Goal: Information Seeking & Learning: Learn about a topic

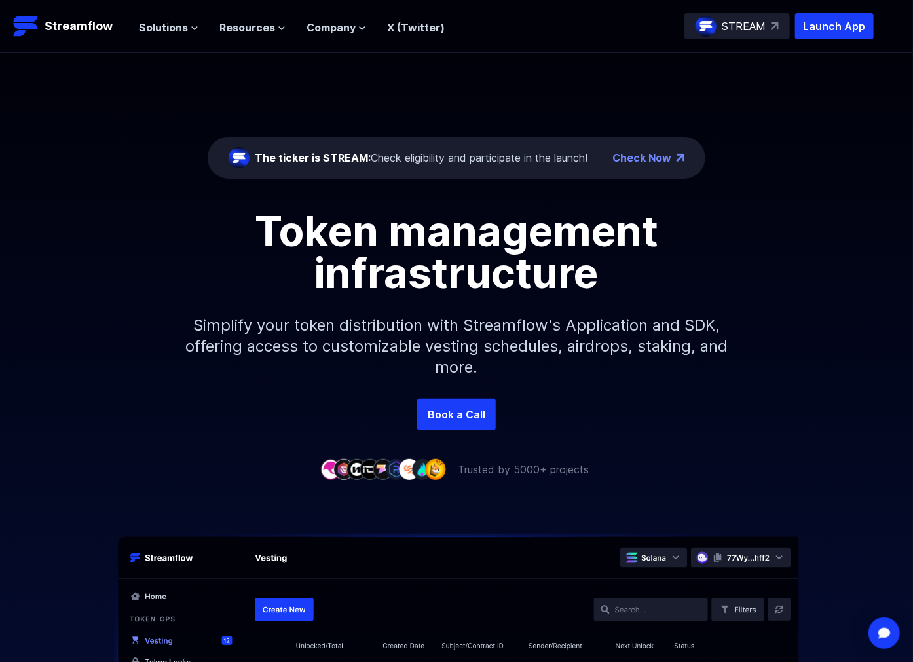
click at [835, 93] on div "The ticker is STREAM: Check eligibility and participate in the launch! Check No…" at bounding box center [456, 226] width 913 height 346
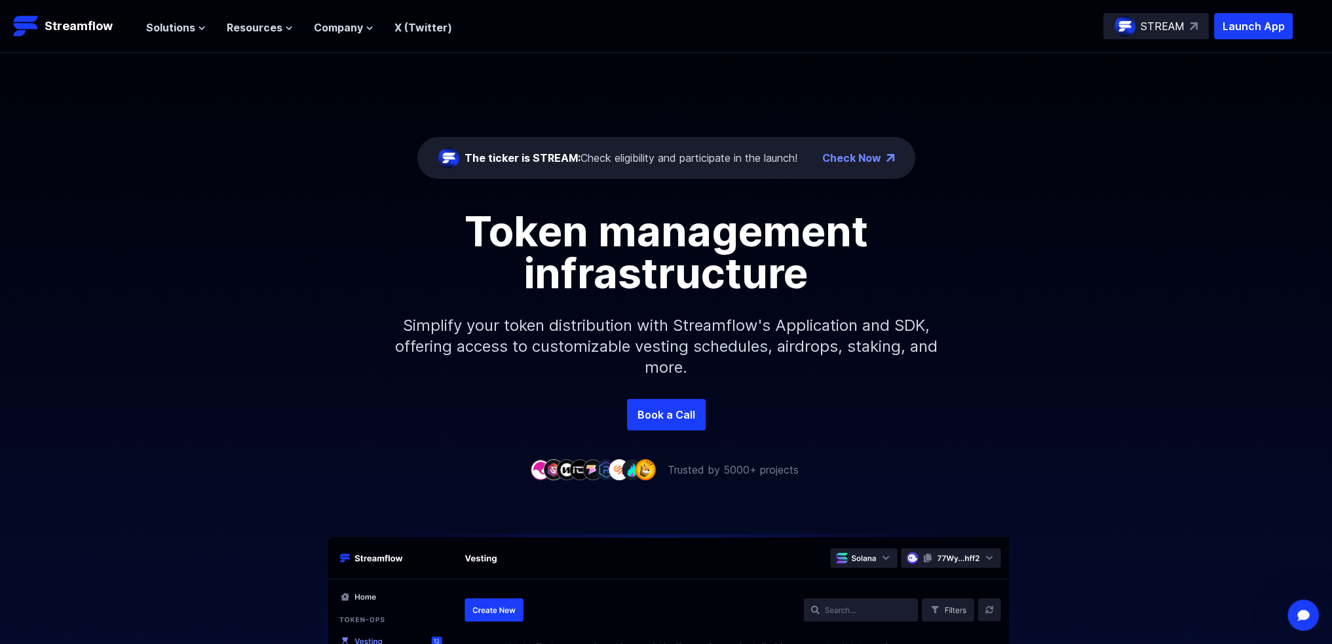
drag, startPoint x: 1137, startPoint y: 2, endPoint x: 1012, endPoint y: 149, distance: 192.9
click at [913, 149] on div "The ticker is STREAM: Check eligibility and participate in the launch! Check No…" at bounding box center [666, 226] width 1332 height 346
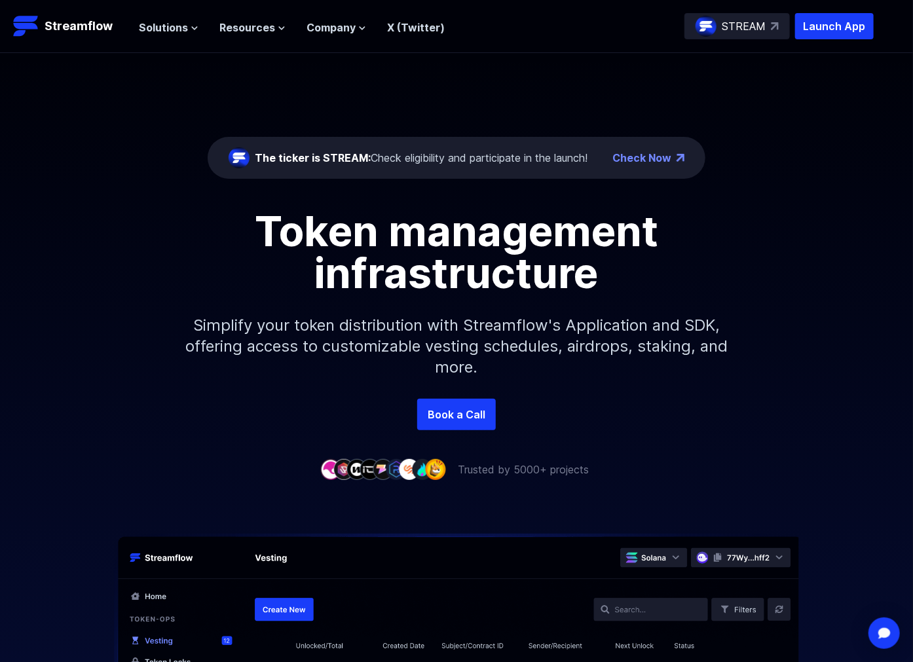
click at [132, 231] on div "Token management infrastructure" at bounding box center [456, 252] width 747 height 84
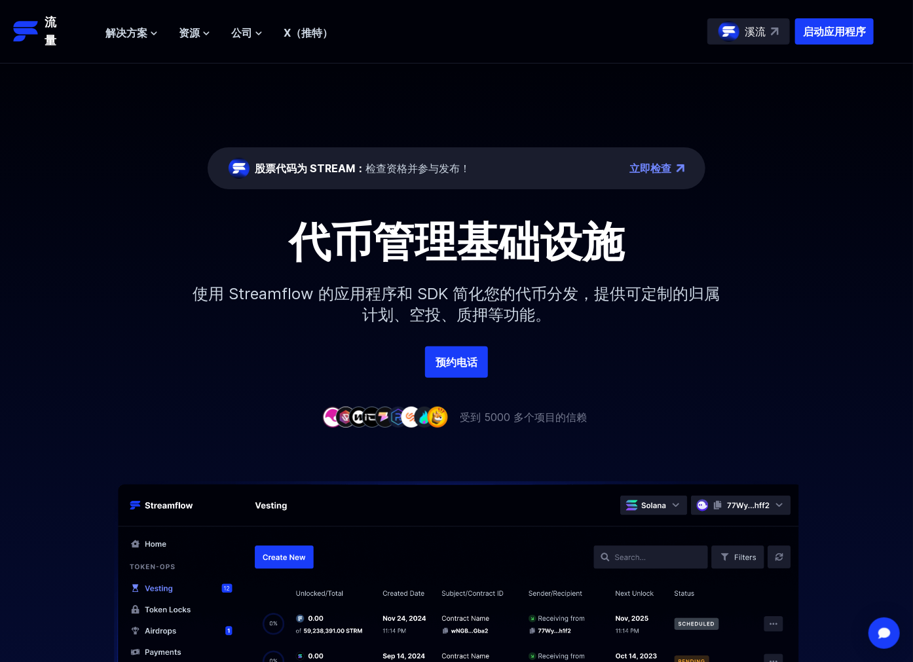
click at [541, 62] on header "流量 启动应用程序 溪流 解决方案 概述 Streamflow 具有一体化代币分发平台，可供团队处理财务。 归属 可根据您的需求定制代币归属计划 空投 轻松分…" at bounding box center [456, 32] width 913 height 64
click at [301, 28] on font "X（推特）" at bounding box center [308, 32] width 49 height 13
click at [822, 245] on div "代币管理基础设施" at bounding box center [456, 242] width 747 height 42
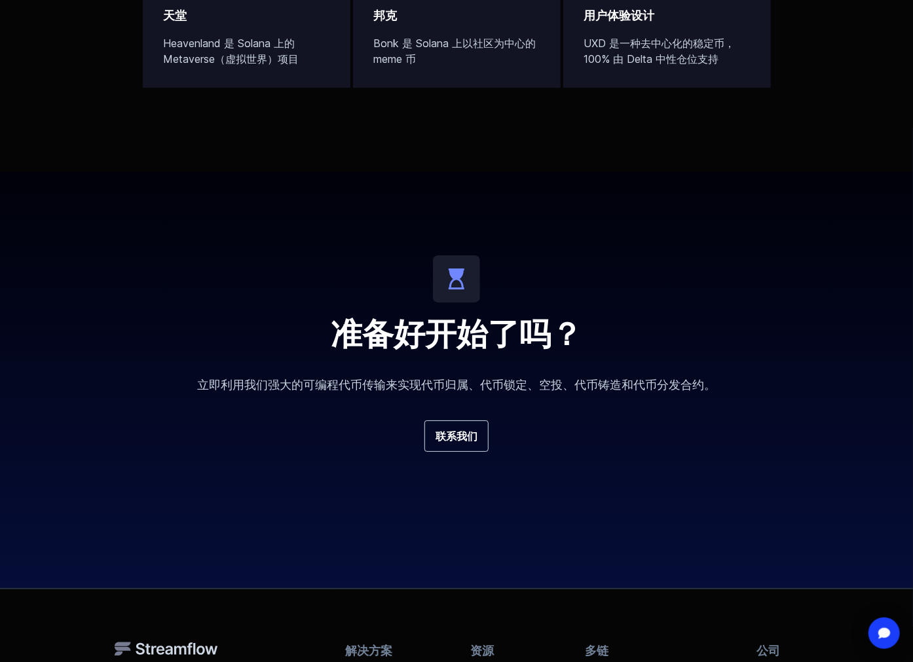
scroll to position [4670, 0]
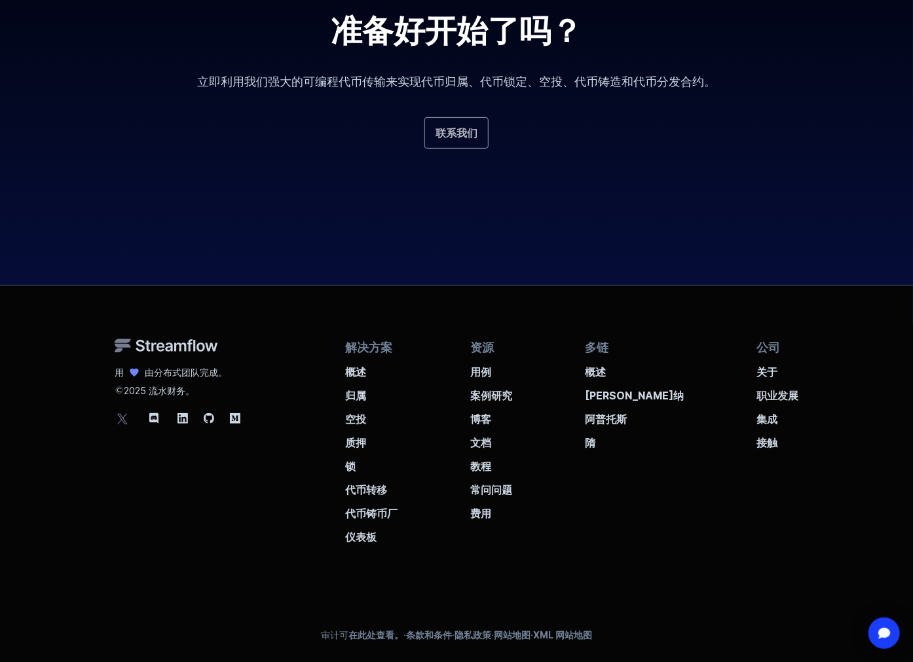
click at [451, 135] on font "联系我们" at bounding box center [457, 132] width 42 height 13
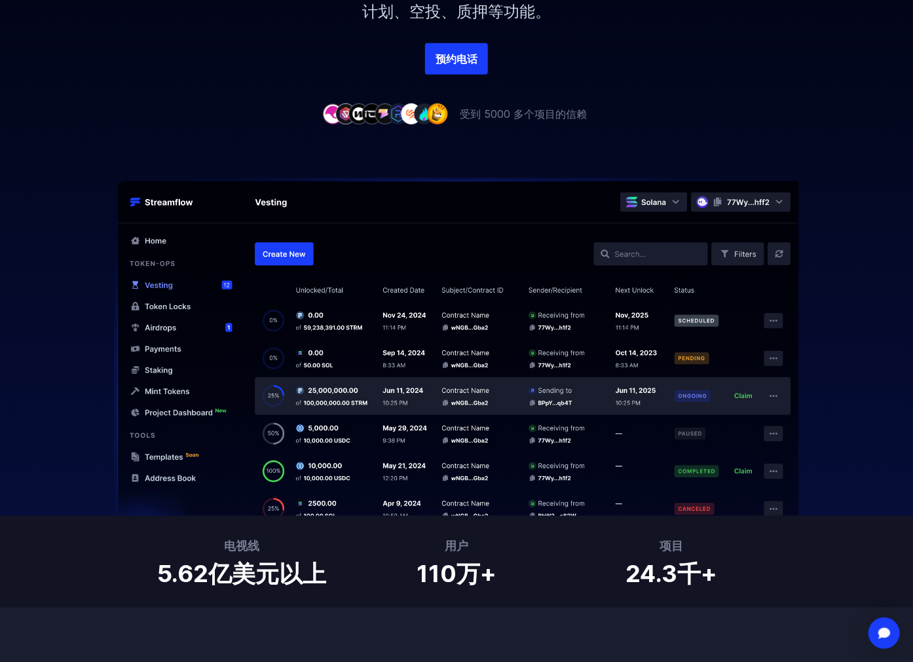
scroll to position [0, 0]
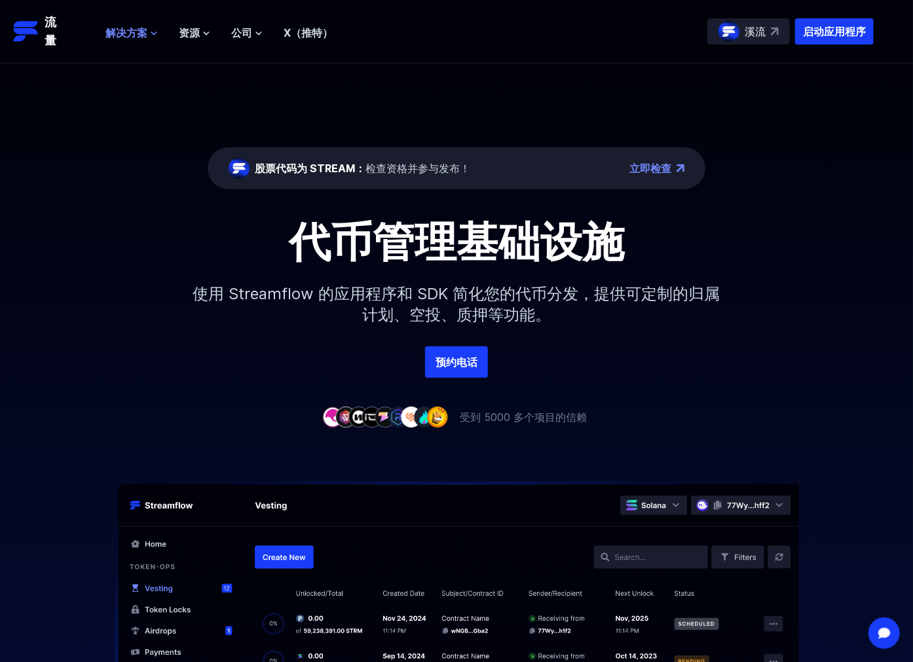
click at [155, 31] on icon at bounding box center [154, 33] width 8 height 8
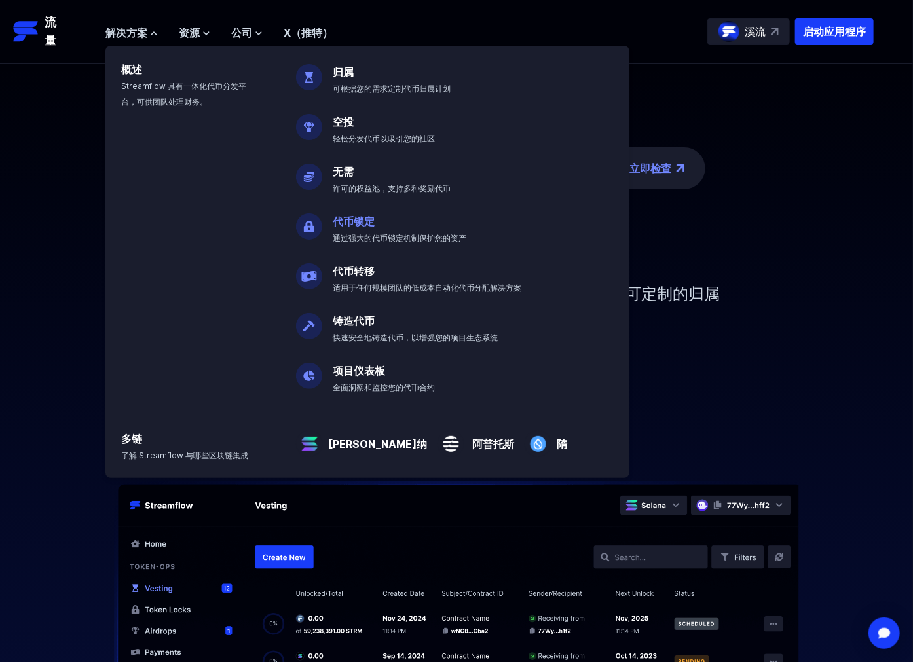
click at [367, 221] on font "代币锁定" at bounding box center [354, 221] width 42 height 13
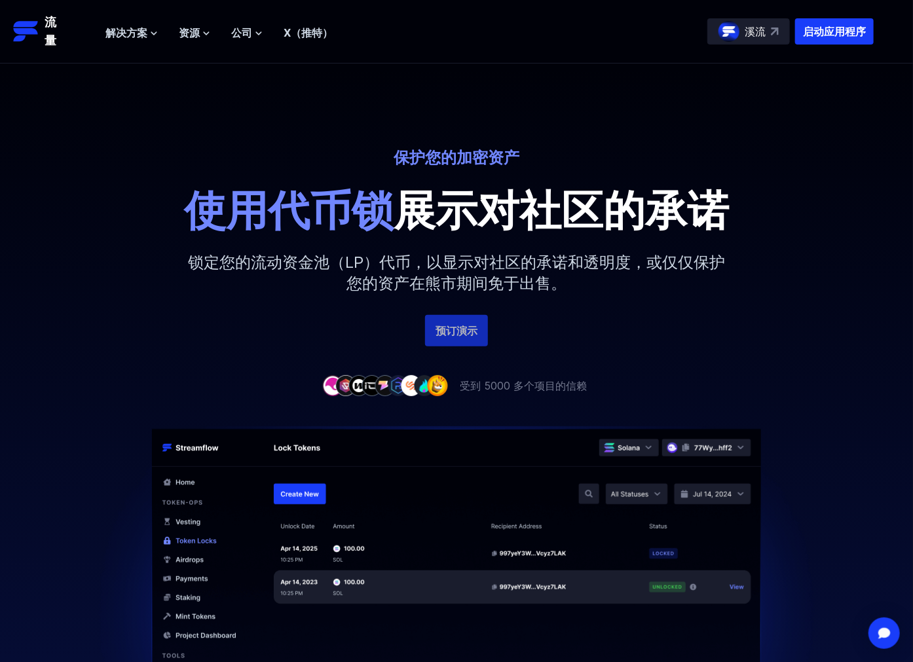
click at [472, 330] on font "预订演示" at bounding box center [457, 330] width 42 height 13
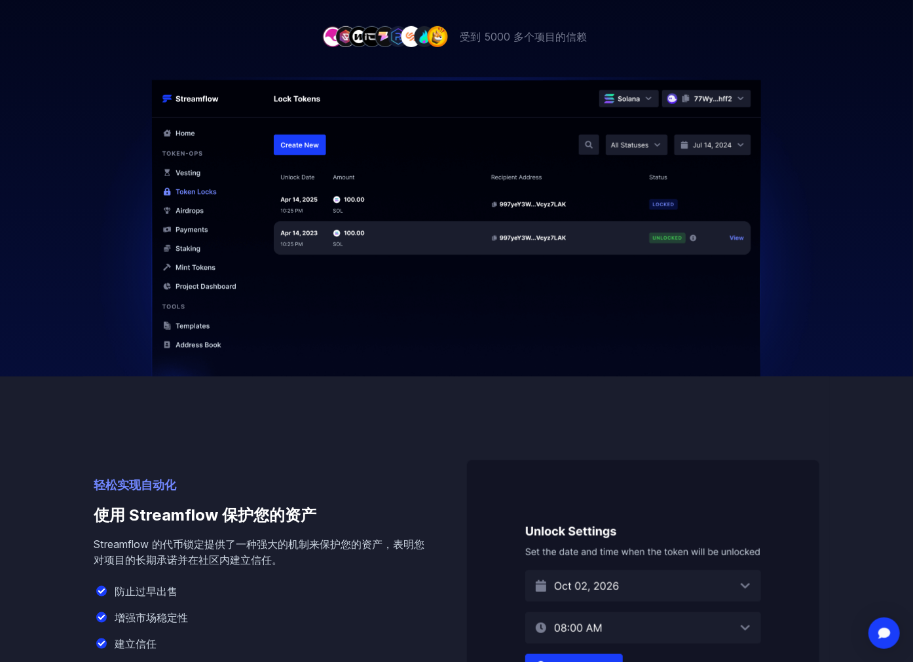
scroll to position [524, 0]
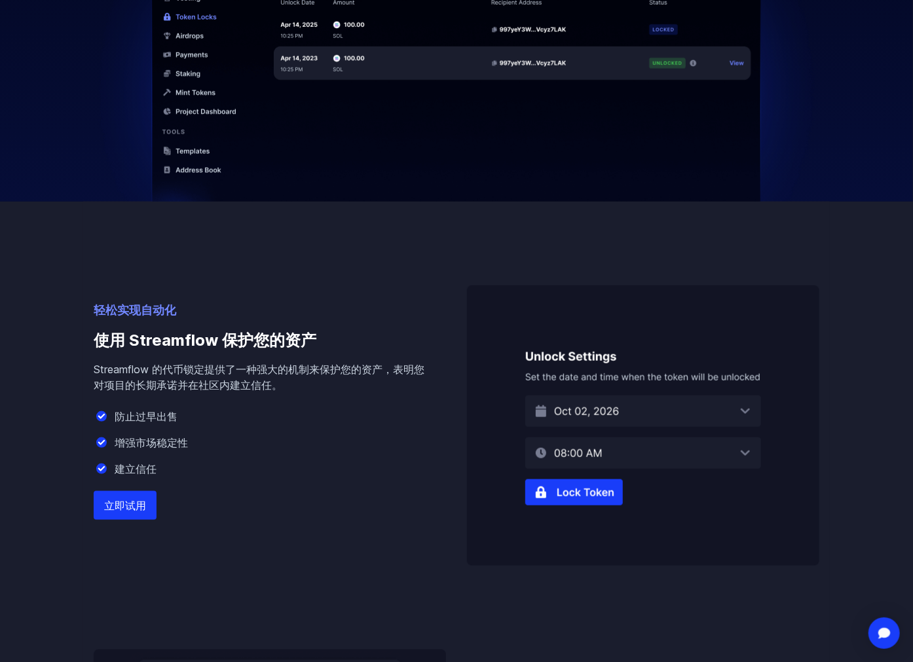
drag, startPoint x: 419, startPoint y: 223, endPoint x: 449, endPoint y: 244, distance: 36.7
click at [419, 223] on div "轻松实现自动化 使用 Streamflow 保护您的资产 Streamflow 的代币锁定提供了一种强大的机制来保护您的资产，表明您对项目的长期承诺并在社区内…" at bounding box center [456, 566] width 747 height 729
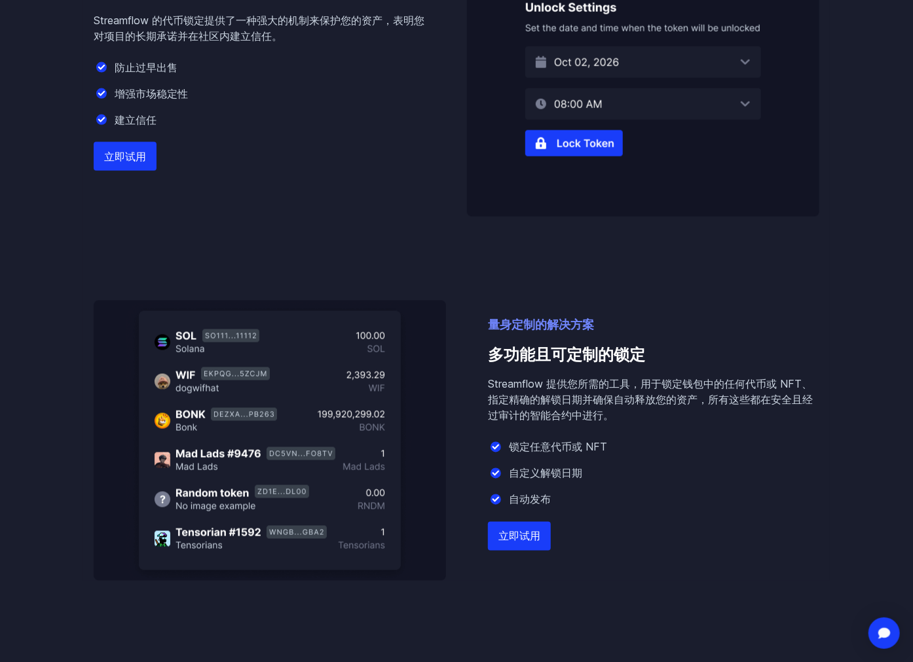
scroll to position [1048, 0]
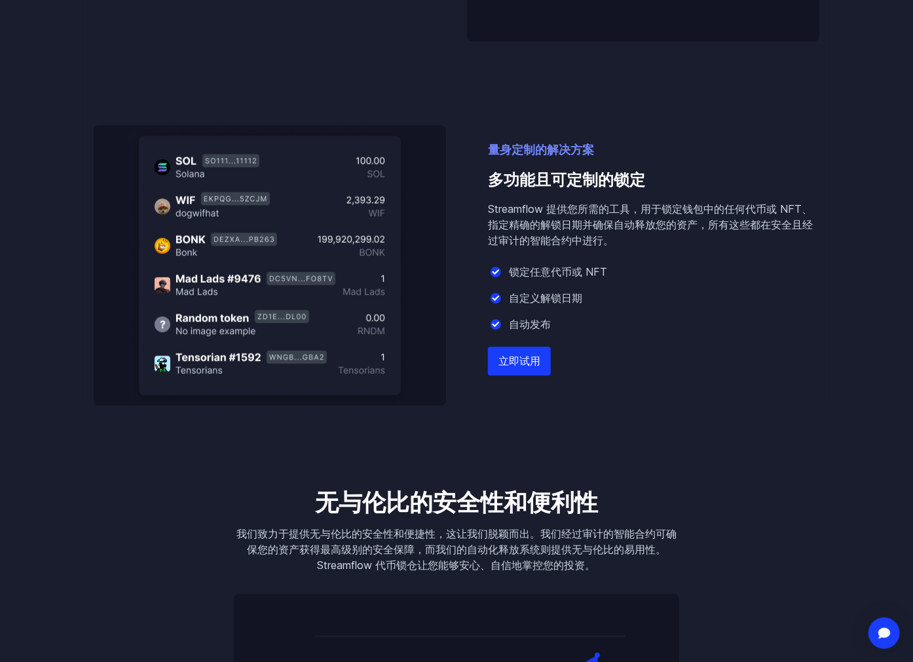
click at [522, 360] on font "立即试用" at bounding box center [520, 361] width 42 height 13
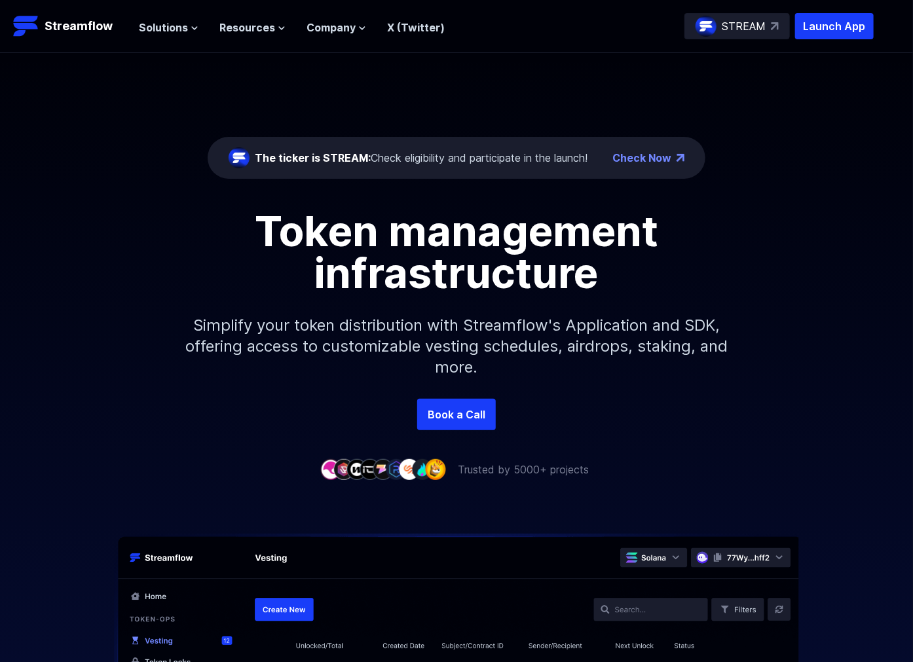
drag, startPoint x: 0, startPoint y: 0, endPoint x: 684, endPoint y: 66, distance: 687.1
click at [667, 79] on div "The ticker is STREAM: Check eligibility and participate in the launch! Check No…" at bounding box center [456, 226] width 913 height 346
